Goal: Task Accomplishment & Management: Use online tool/utility

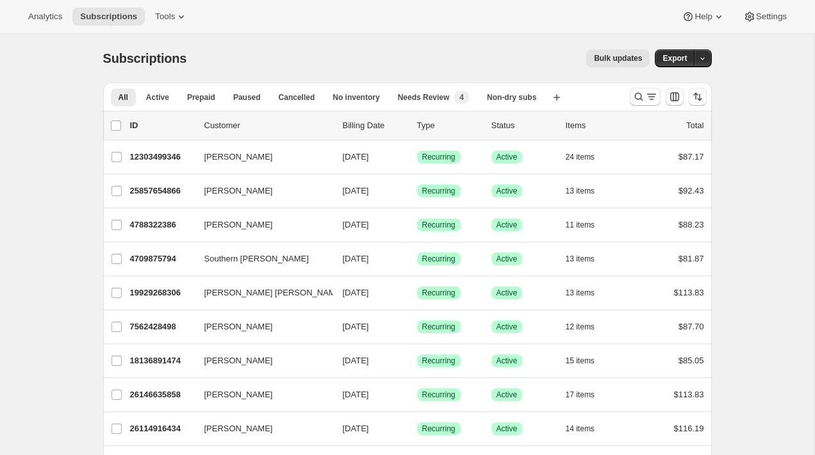
click at [635, 55] on span "Bulk updates" at bounding box center [618, 58] width 48 height 10
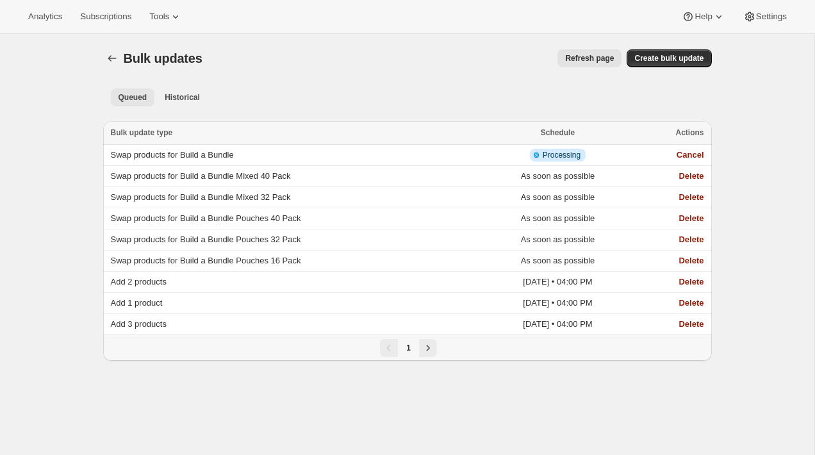
drag, startPoint x: 184, startPoint y: 100, endPoint x: 222, endPoint y: 79, distance: 43.6
click at [222, 79] on div "Bulk updates. This page is ready Bulk updates Refresh page More actions Refresh…" at bounding box center [407, 205] width 639 height 342
click at [207, 148] on td "Swap products for Build a Bundle" at bounding box center [292, 155] width 378 height 21
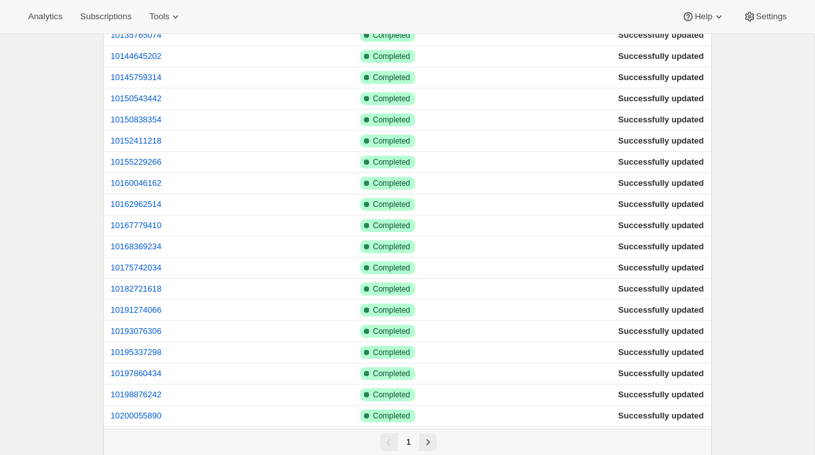
scroll to position [671, 0]
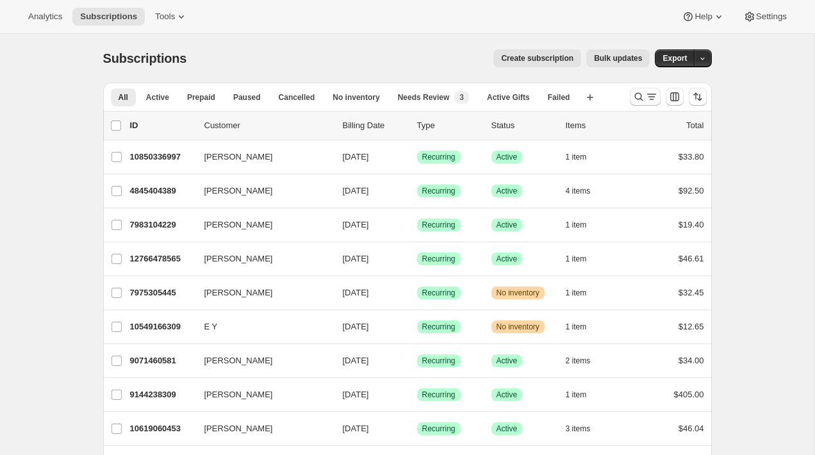
click at [645, 93] on icon "Search and filter results" at bounding box center [651, 96] width 13 height 13
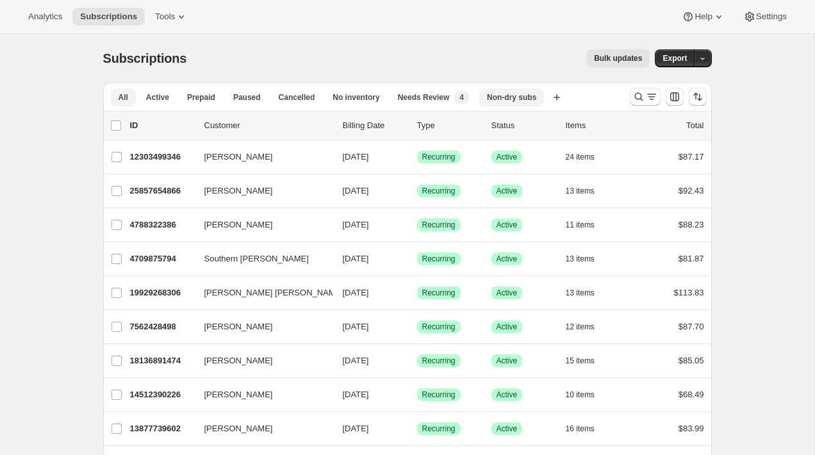
click at [527, 104] on button "Non-dry subs" at bounding box center [511, 97] width 65 height 18
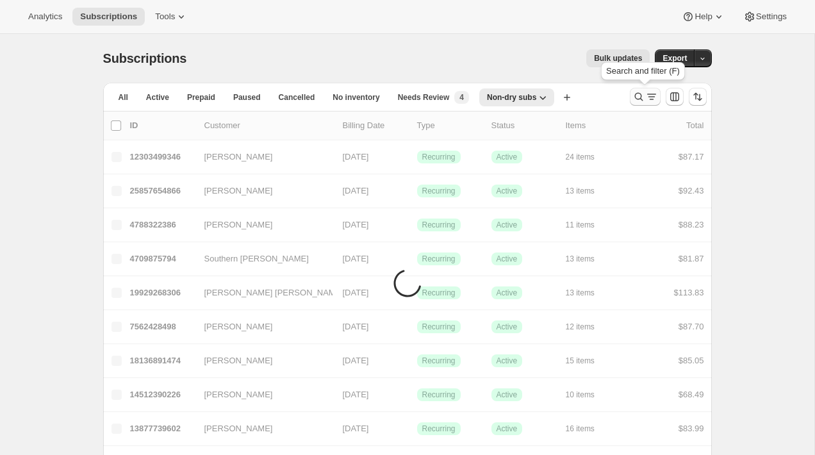
click at [631, 99] on button "Search and filter results" at bounding box center [645, 97] width 31 height 18
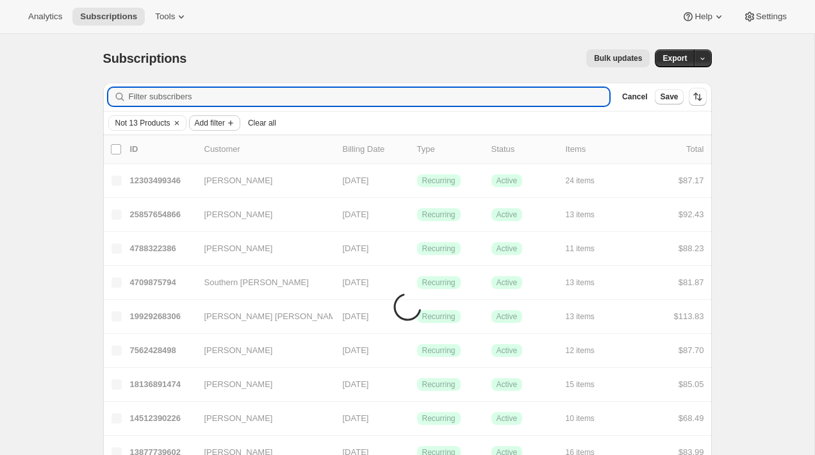
click at [225, 120] on span "Add filter" at bounding box center [210, 123] width 30 height 10
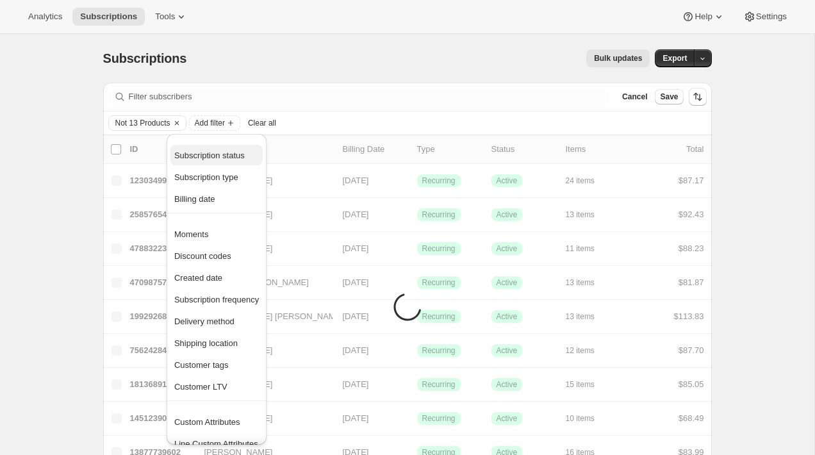
click at [220, 156] on span "Subscription status" at bounding box center [209, 156] width 70 height 10
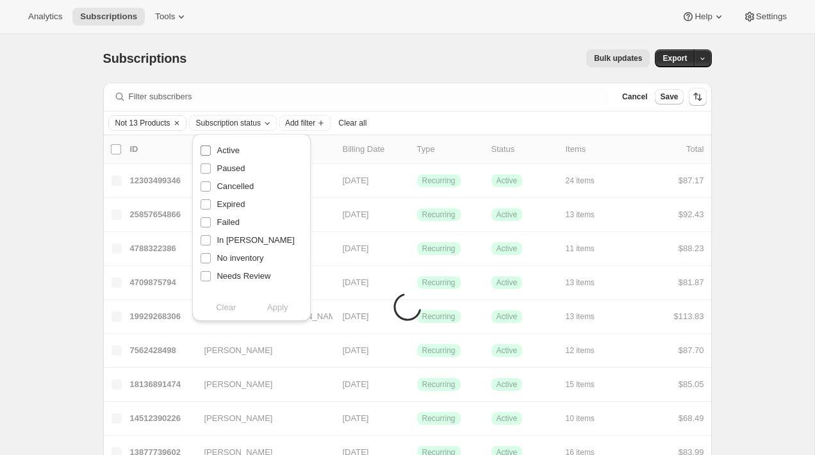
click at [224, 152] on span "Active" at bounding box center [228, 150] width 22 height 10
click at [211, 152] on input "Active" at bounding box center [206, 150] width 10 height 10
checkbox input "true"
click at [315, 126] on span "Add filter" at bounding box center [300, 123] width 30 height 10
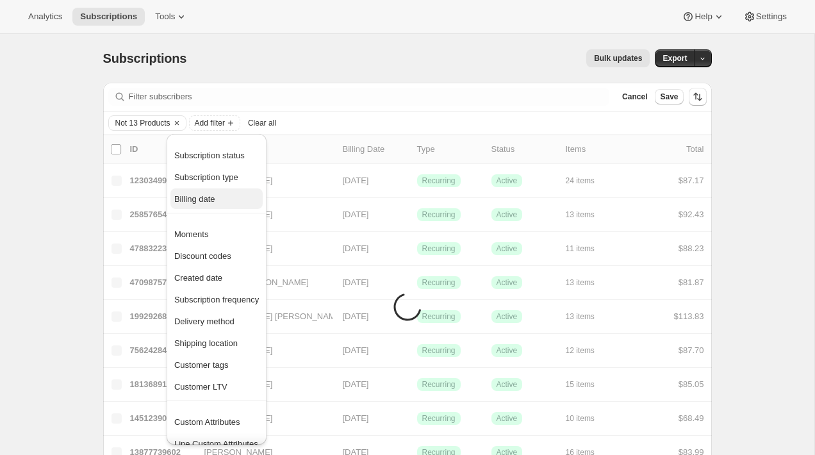
click at [234, 199] on span "Billing date" at bounding box center [216, 199] width 85 height 13
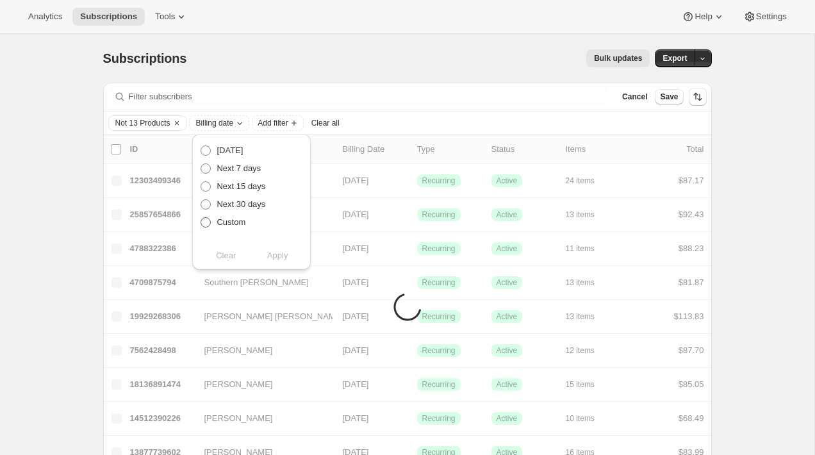
click at [240, 216] on span "Custom" at bounding box center [231, 222] width 29 height 13
click at [201, 217] on input "Custom" at bounding box center [201, 217] width 1 height 1
radio input "true"
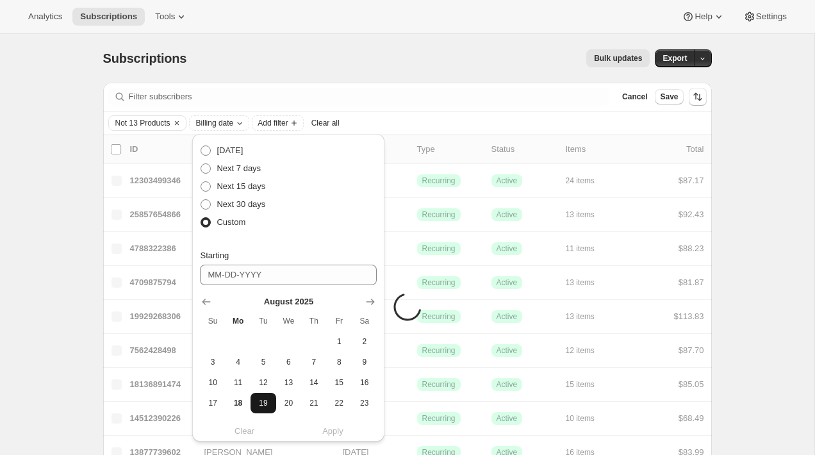
click at [270, 395] on button "19" at bounding box center [262, 403] width 25 height 20
type input "[DATE]"
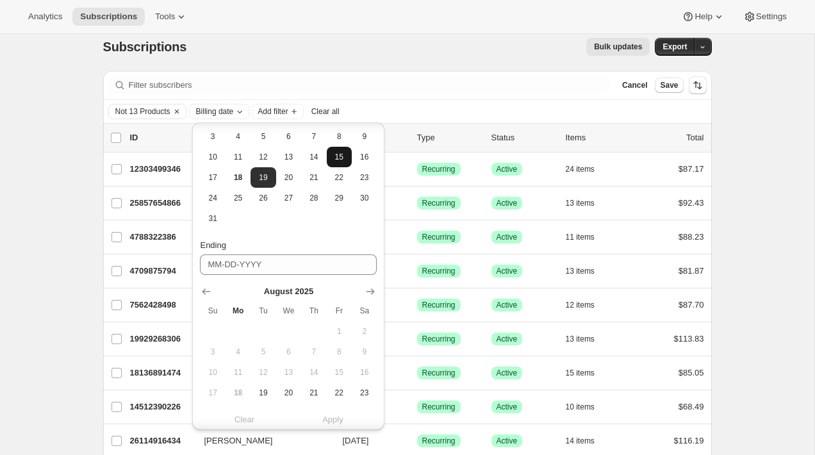
scroll to position [277, 0]
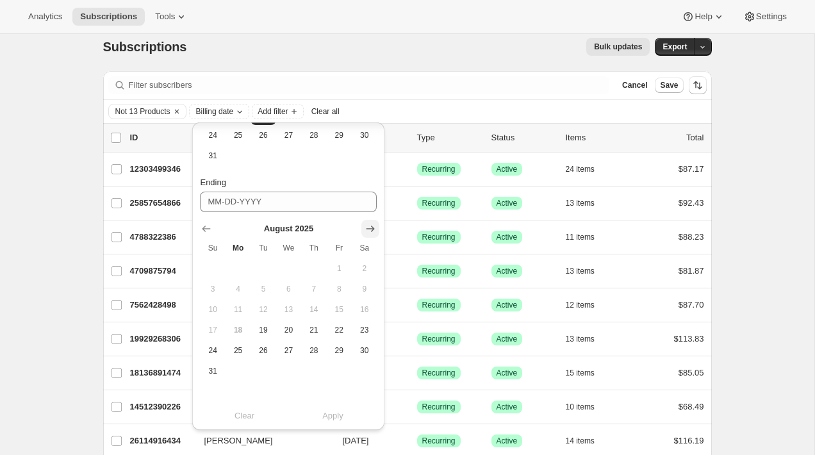
click at [366, 223] on icon "Show next month, September 2025" at bounding box center [370, 228] width 13 height 13
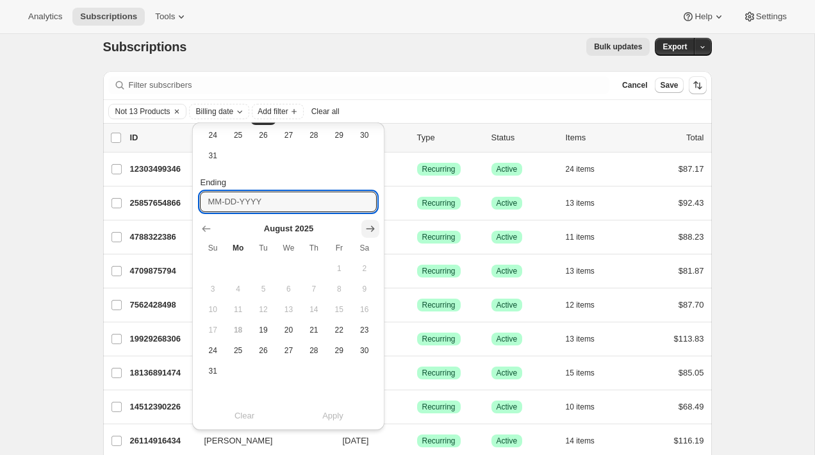
scroll to position [256, 0]
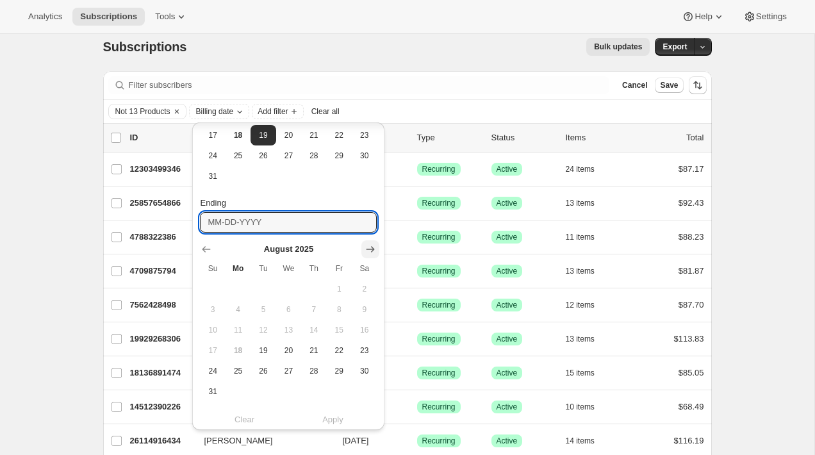
click at [366, 223] on input "Ending" at bounding box center [288, 222] width 177 height 20
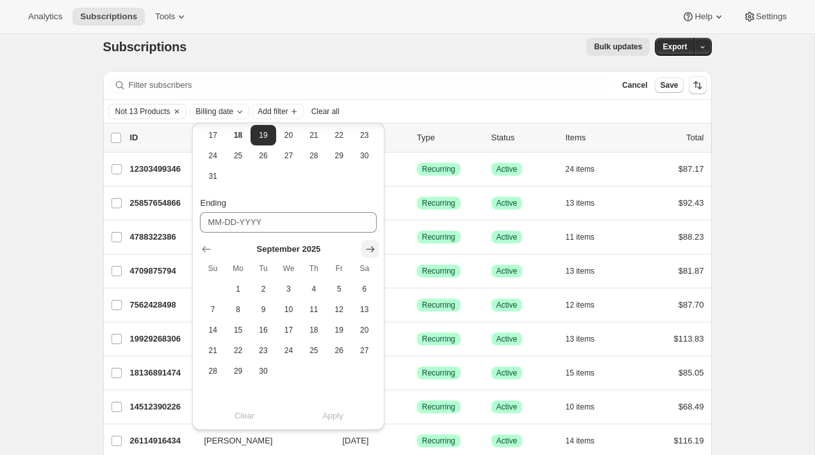
click at [371, 249] on icon "Show next month, October 2025" at bounding box center [370, 249] width 8 height 6
click at [371, 249] on icon "Show next month, December 2025" at bounding box center [370, 249] width 8 height 6
click at [371, 249] on icon "Show next month, January 2026" at bounding box center [370, 249] width 8 height 6
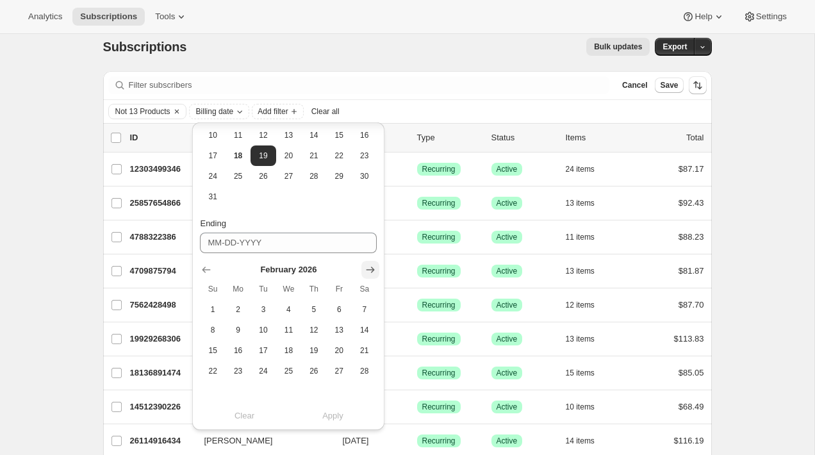
scroll to position [236, 0]
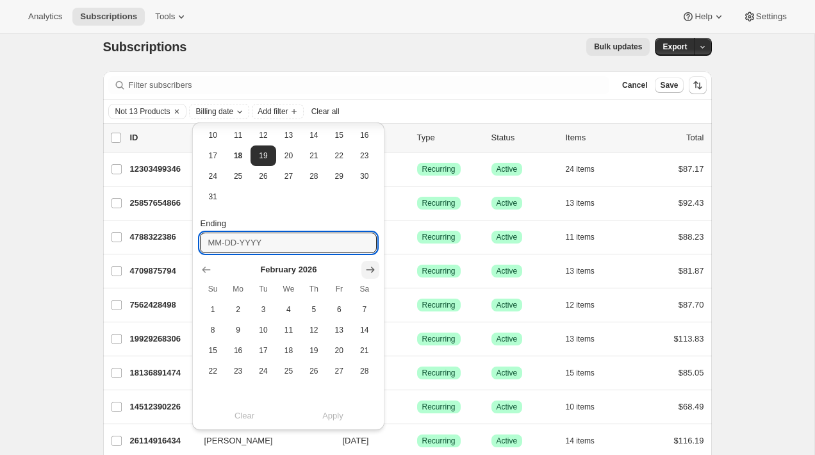
click at [371, 249] on input "Ending" at bounding box center [288, 243] width 177 height 20
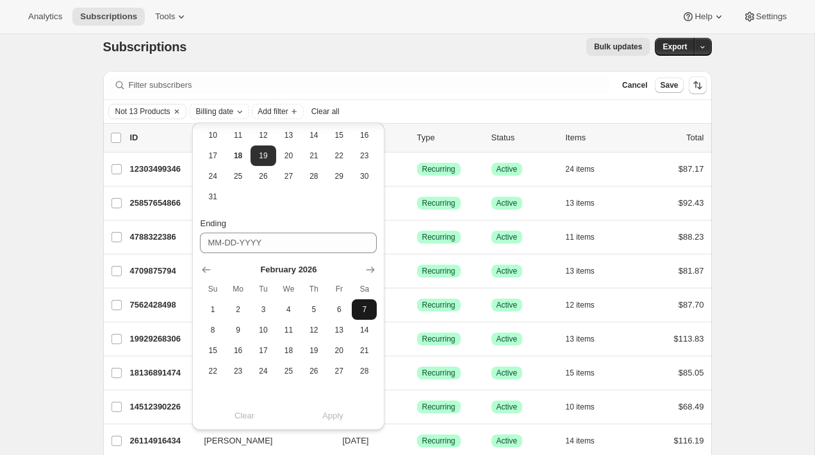
click at [362, 305] on span "7" at bounding box center [364, 309] width 15 height 10
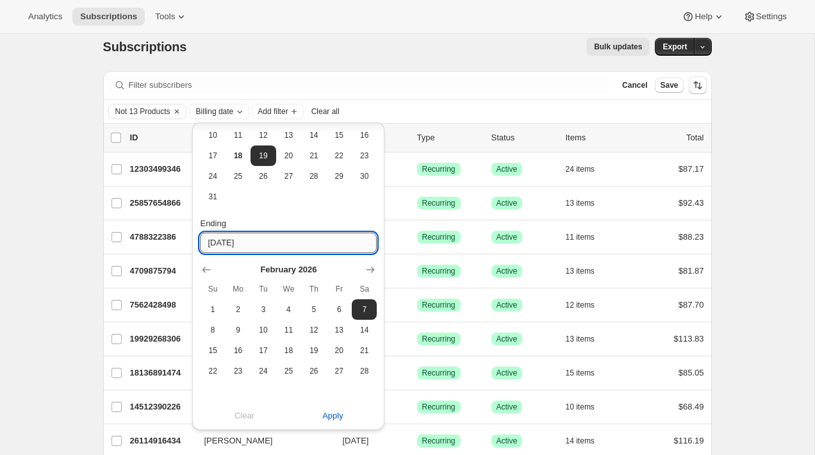
click at [275, 242] on input "[DATE]" at bounding box center [288, 243] width 177 height 20
type input "[DATE]"
click at [253, 243] on input "[DATE]" at bounding box center [288, 243] width 177 height 20
click at [337, 416] on span "Apply" at bounding box center [332, 415] width 21 height 13
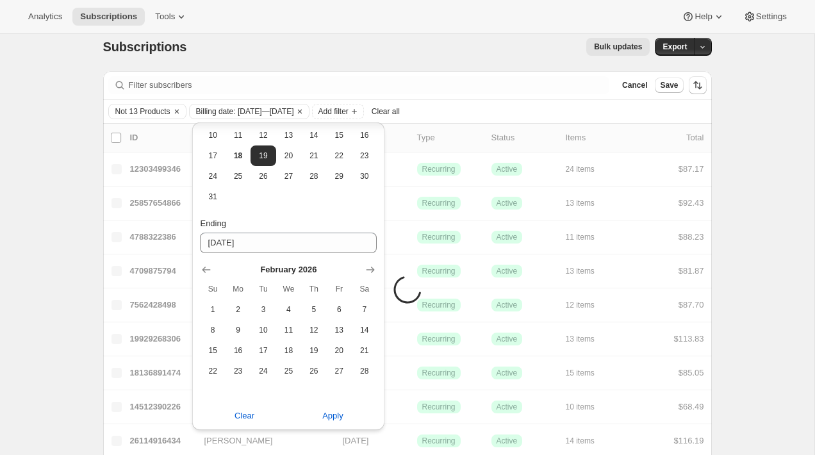
click at [447, 67] on div "Subscriptions. This page is ready Subscriptions Bulk updates More actions Bulk …" at bounding box center [407, 46] width 609 height 49
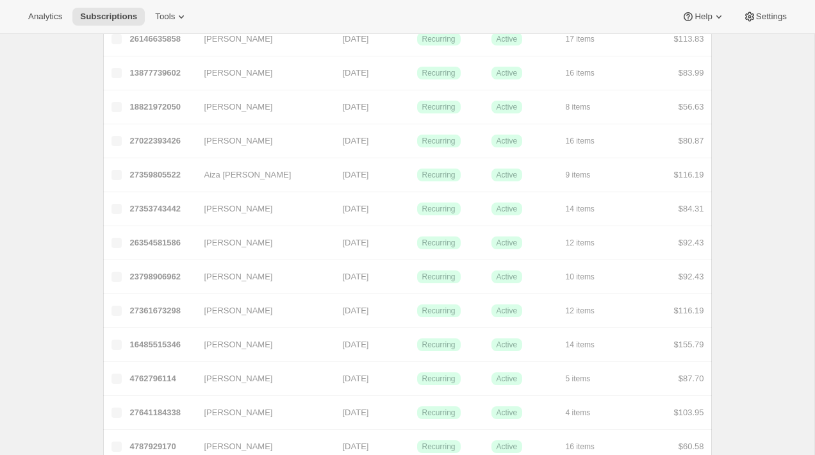
scroll to position [0, 0]
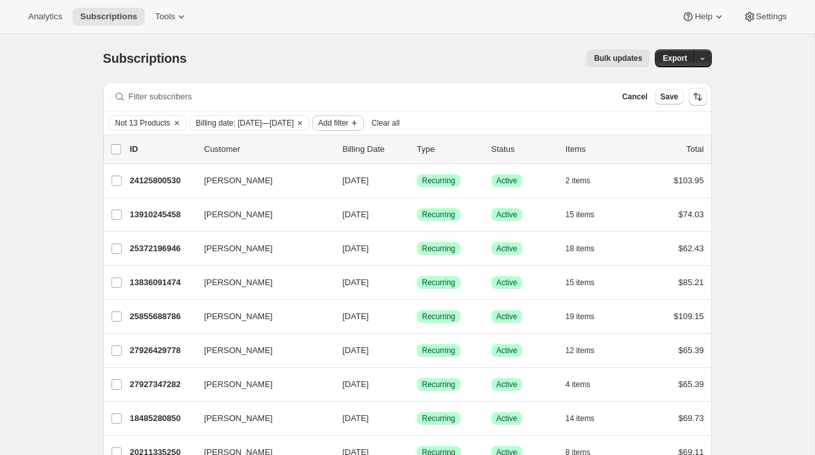
click at [359, 123] on icon "Add filter" at bounding box center [354, 123] width 10 height 10
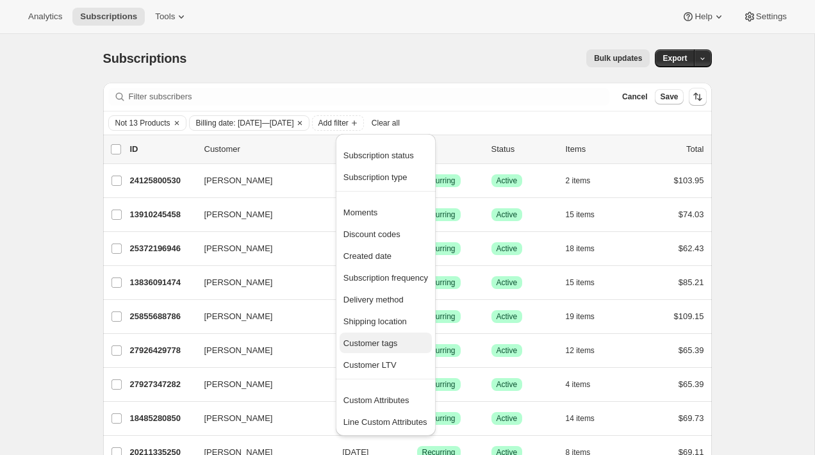
click at [398, 340] on span "Customer tags" at bounding box center [370, 343] width 54 height 10
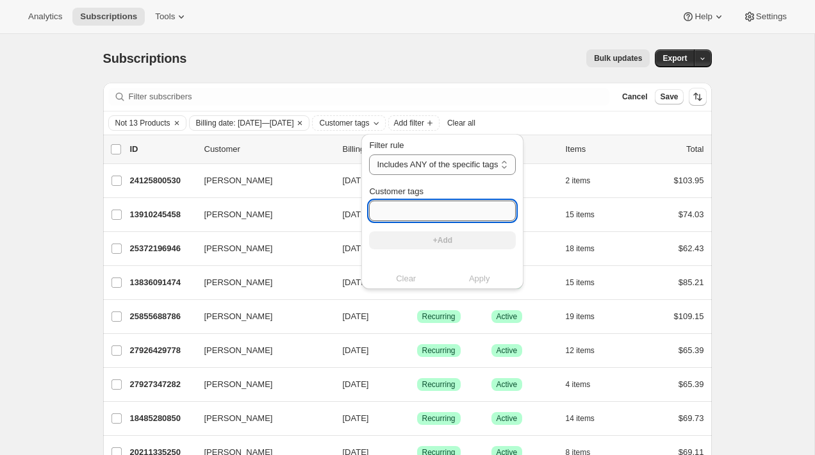
click at [403, 211] on input "Customer tags" at bounding box center [442, 211] width 147 height 20
type input "[DATE]-gift"
click at [488, 238] on button "+Add" at bounding box center [442, 240] width 147 height 18
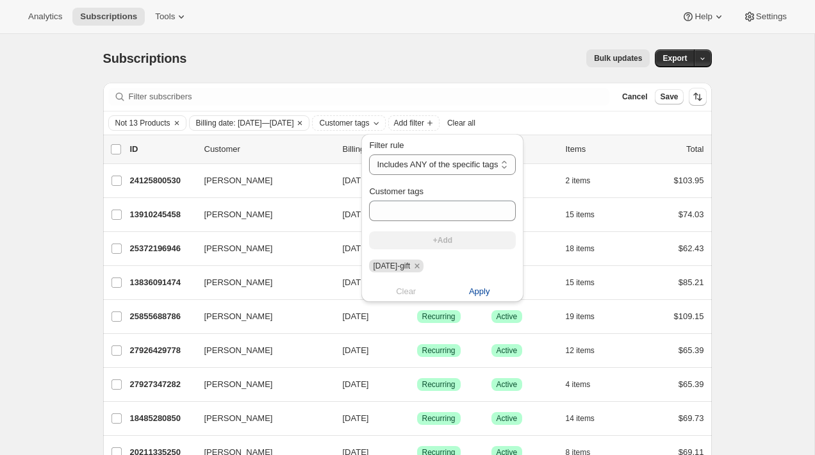
click at [486, 289] on span "Apply" at bounding box center [479, 291] width 21 height 13
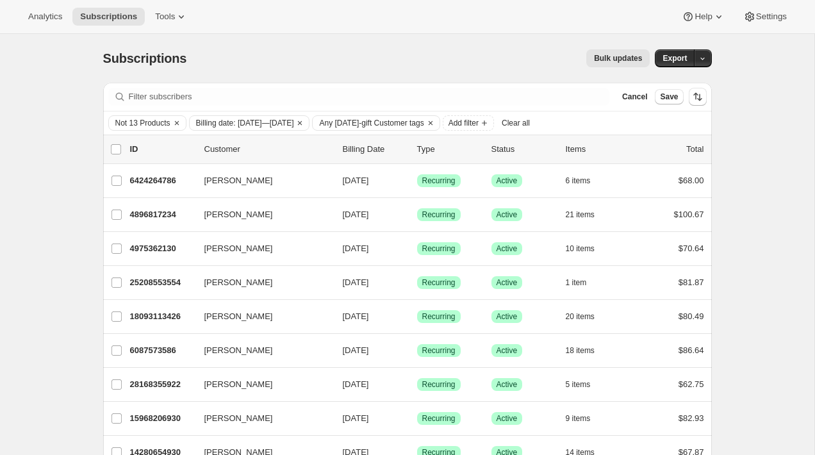
click at [601, 61] on span "Bulk updates" at bounding box center [618, 58] width 48 height 10
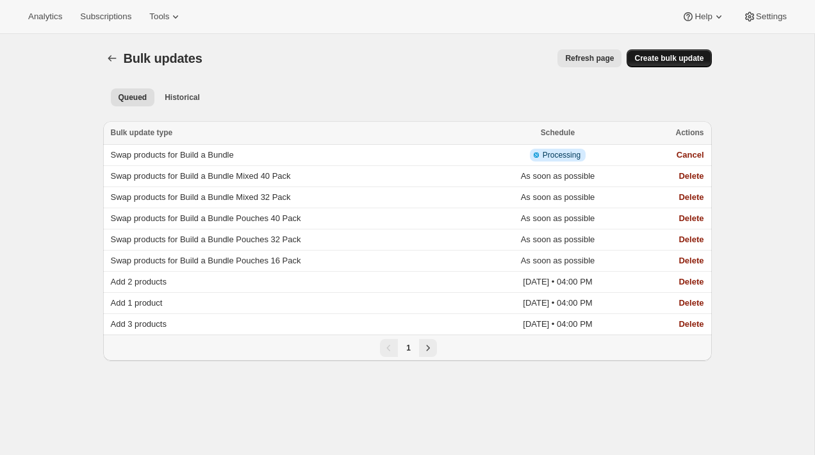
click at [664, 61] on span "Create bulk update" at bounding box center [668, 58] width 69 height 10
select select "13"
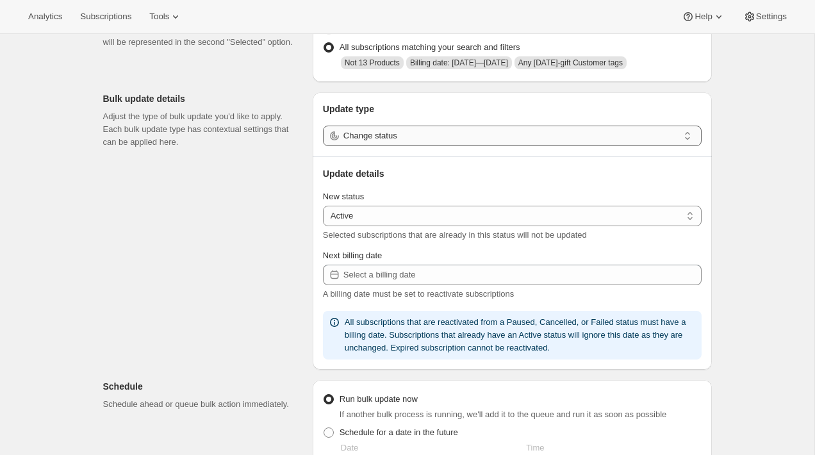
scroll to position [104, 0]
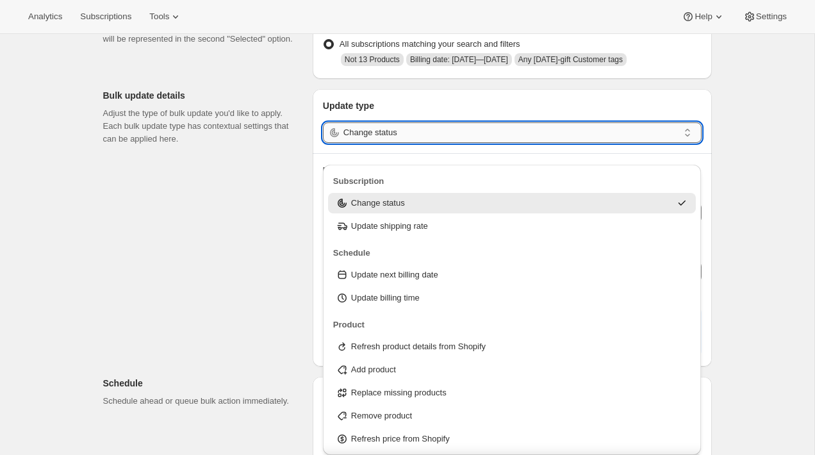
click at [397, 143] on input "Change status" at bounding box center [510, 132] width 335 height 20
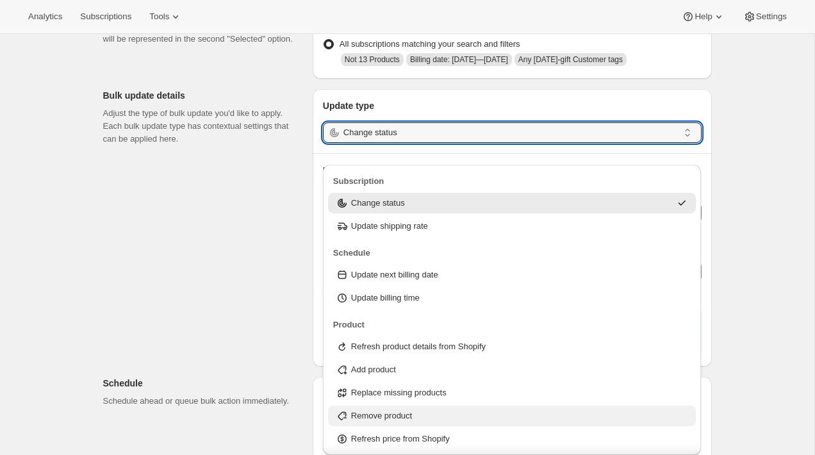
scroll to position [71, 0]
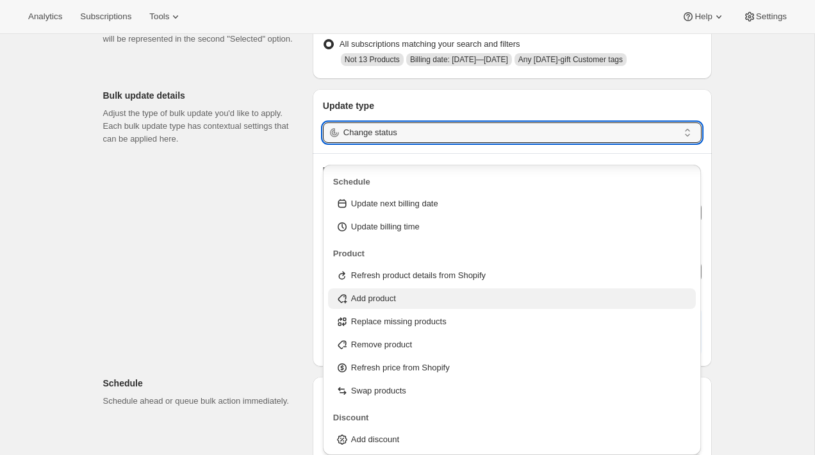
click at [407, 304] on div "Add product" at bounding box center [512, 298] width 353 height 13
type input "Add product"
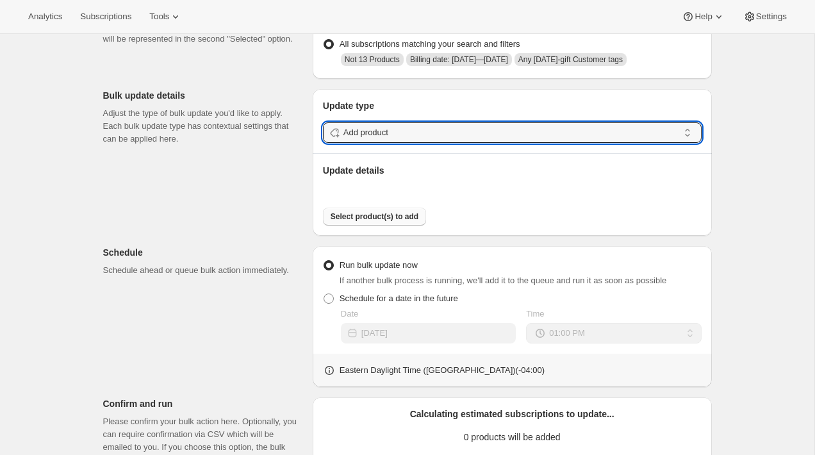
click at [393, 222] on span "Select product(s) to add" at bounding box center [375, 216] width 88 height 10
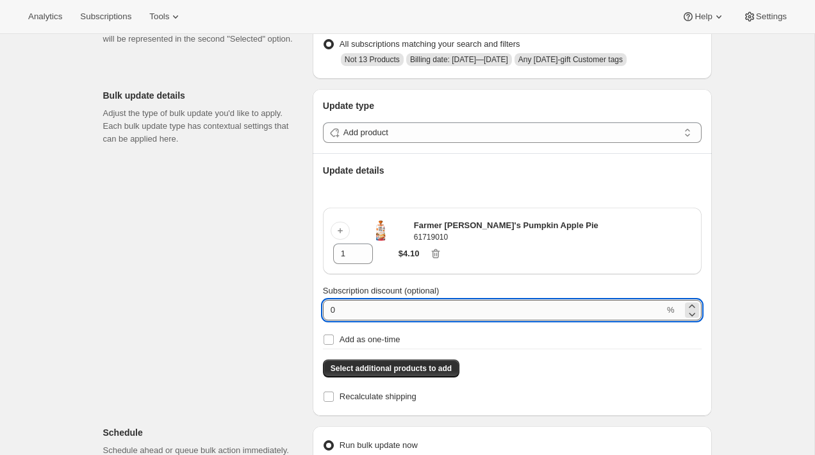
click at [550, 308] on input "0" at bounding box center [493, 310] width 341 height 20
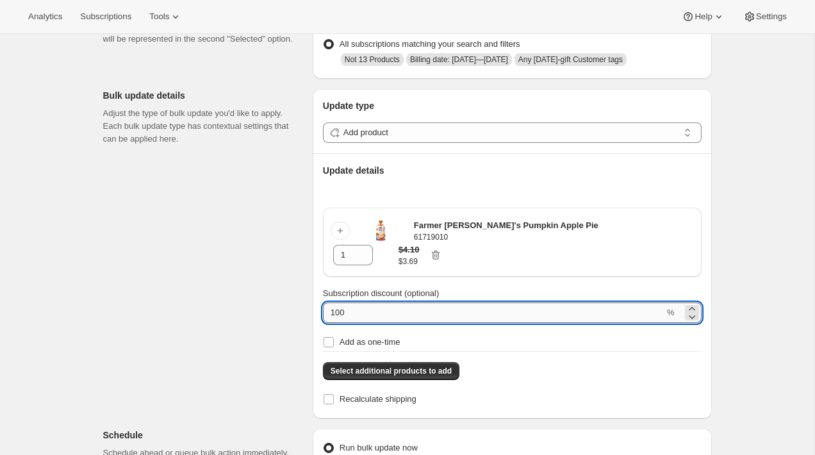
type input "100"
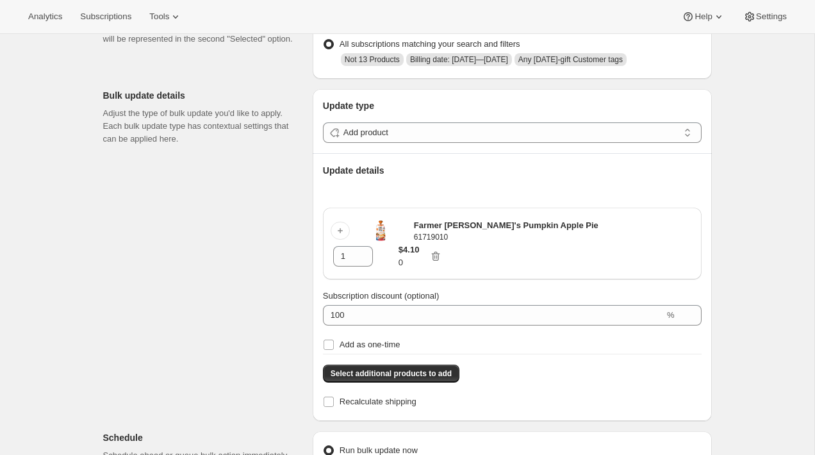
click at [324, 340] on input "Add as one-time" at bounding box center [329, 345] width 10 height 10
checkbox input "true"
click at [366, 250] on icon at bounding box center [363, 251] width 6 height 3
type input "2"
click at [741, 247] on div "Create bulk update. This page is ready Create bulk update Subscriptions to upda…" at bounding box center [407, 397] width 814 height 935
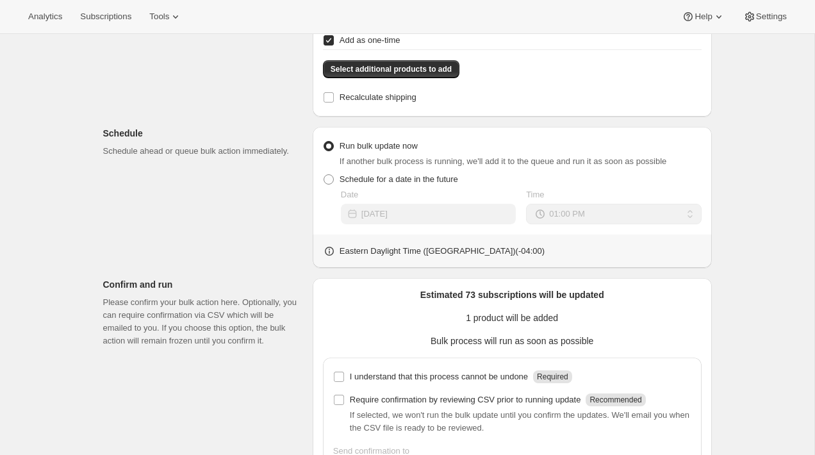
scroll to position [420, 0]
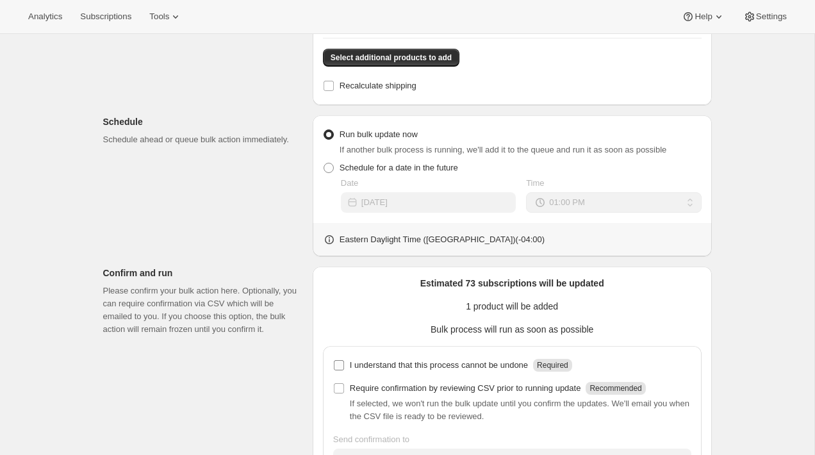
click at [523, 359] on p "I understand that this process cannot be undone" at bounding box center [439, 365] width 178 height 13
click at [344, 360] on input "I understand that this process cannot be undone Required" at bounding box center [339, 365] width 10 height 10
checkbox input "true"
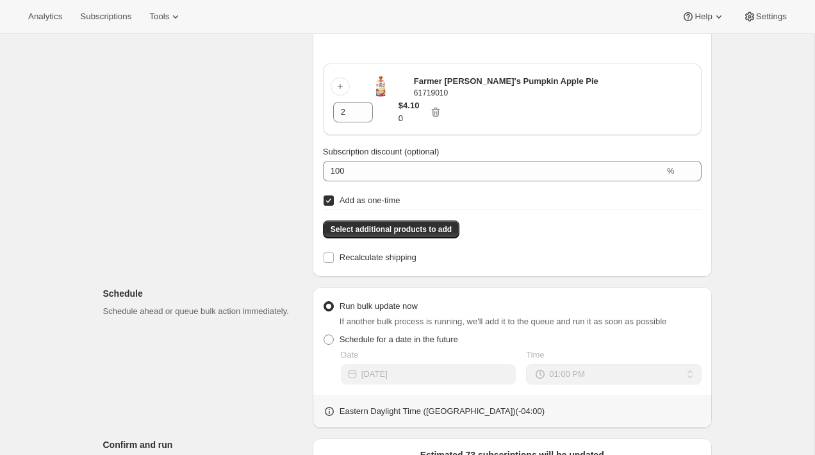
scroll to position [507, 0]
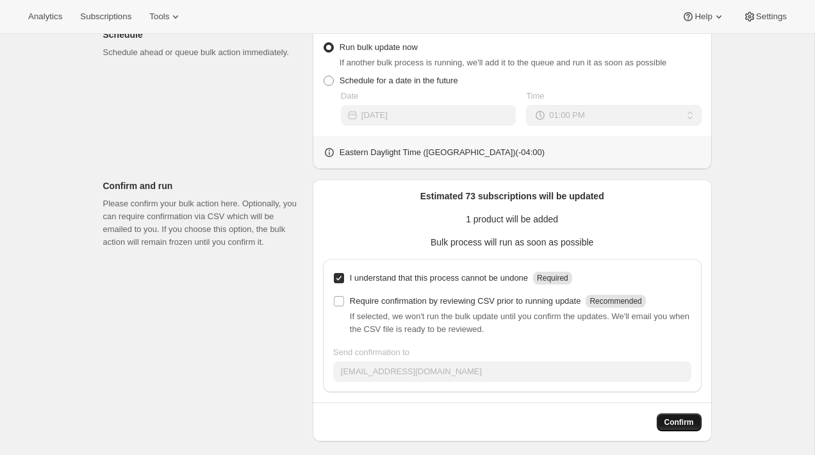
click at [666, 417] on span "Confirm" at bounding box center [678, 422] width 29 height 10
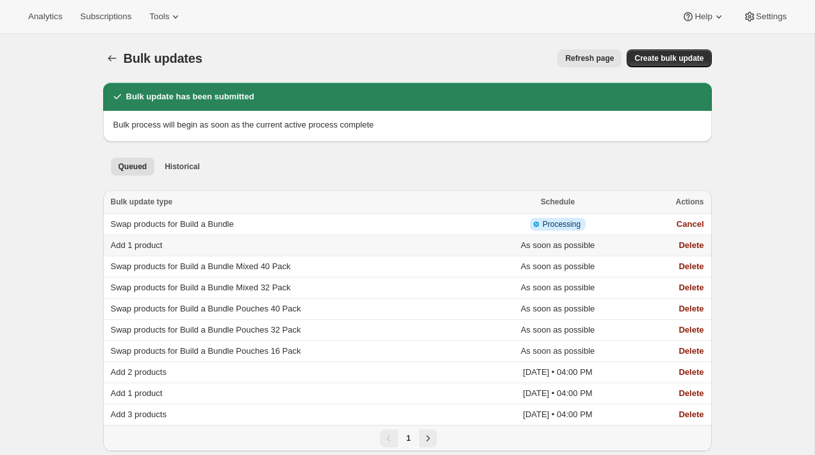
click at [619, 254] on td "As soon as possible" at bounding box center [557, 245] width 153 height 21
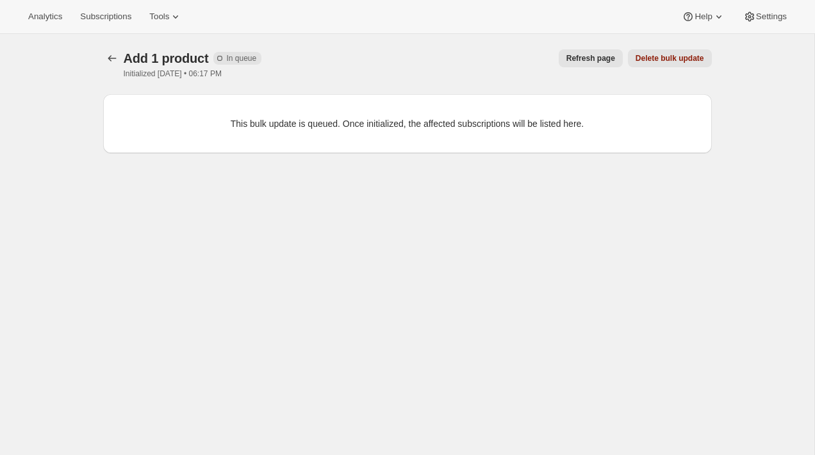
click at [122, 62] on div at bounding box center [113, 58] width 20 height 18
click at [110, 59] on icon "button" at bounding box center [112, 58] width 13 height 13
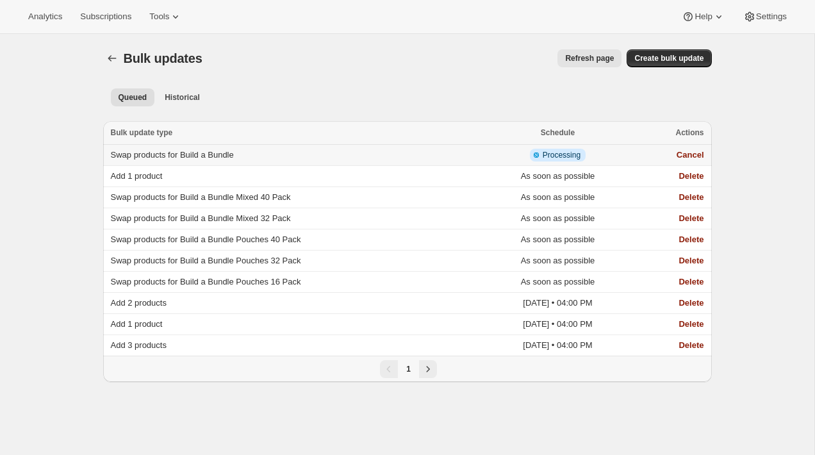
click at [266, 153] on td "Swap products for Build a Bundle" at bounding box center [292, 155] width 378 height 21
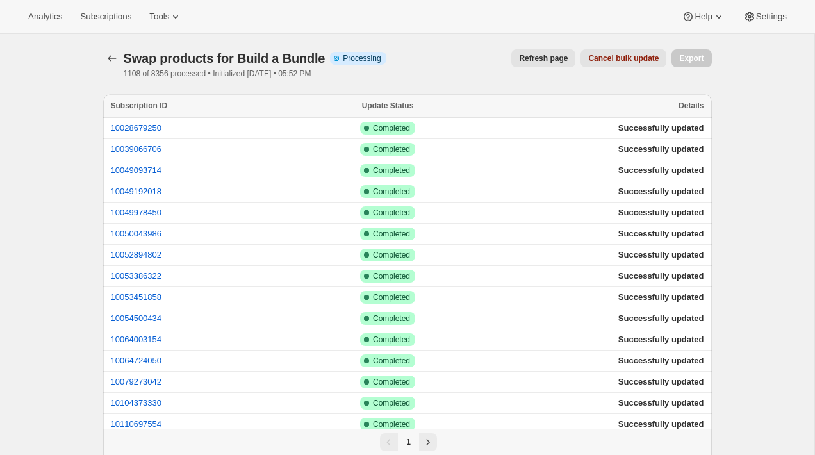
click at [398, 80] on div "Swap products for Build a Bundle. This page is ready Swap products for Build a …" at bounding box center [407, 64] width 609 height 60
click at [402, 56] on div "Refresh page Cancel bulk update" at bounding box center [532, 58] width 270 height 18
